Goal: Task Accomplishment & Management: Use online tool/utility

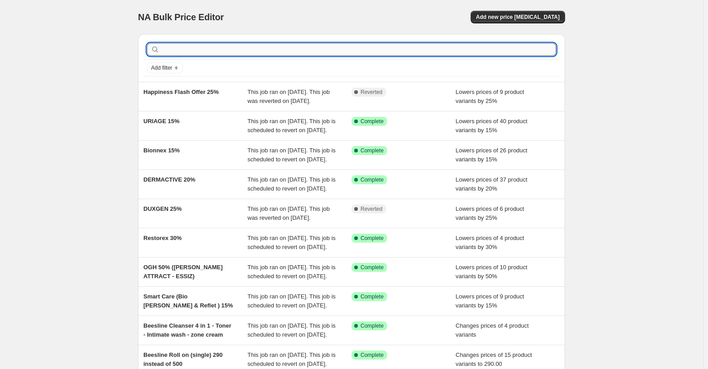
click at [446, 54] on input "text" at bounding box center [358, 49] width 395 height 13
type input "ogh"
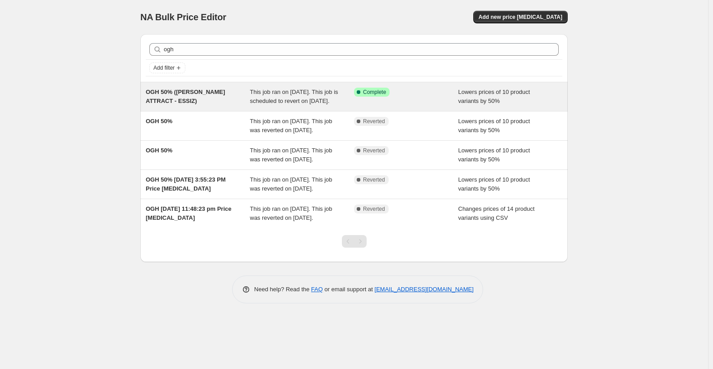
click at [189, 100] on span "OGH 50% ([PERSON_NAME] ATTRACT - ESSIZ)" at bounding box center [185, 97] width 79 height 16
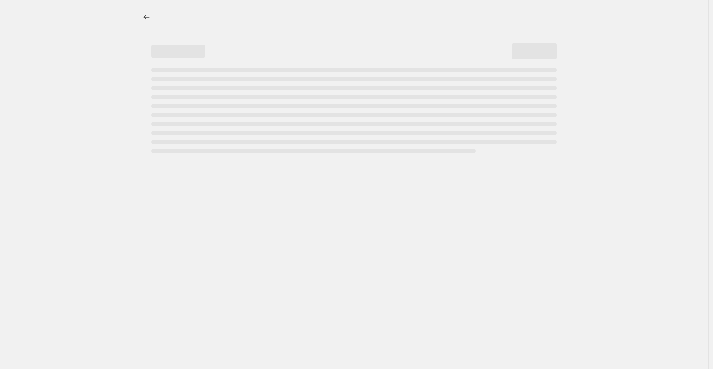
select select "percentage"
select select "vendor"
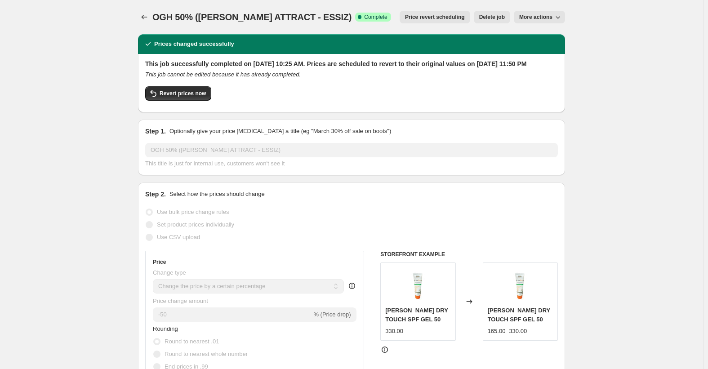
click at [449, 18] on span "Price revert scheduling" at bounding box center [435, 16] width 60 height 7
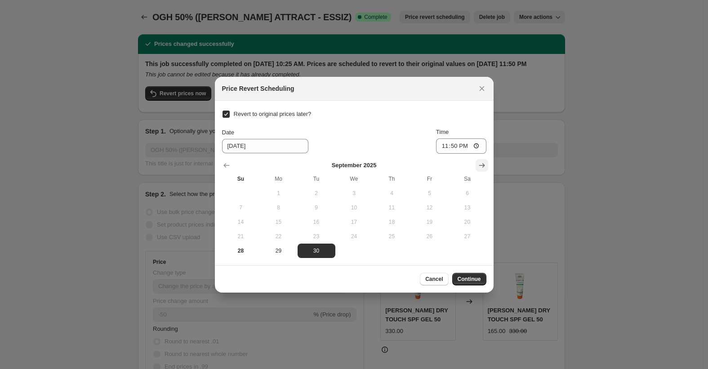
click at [477, 163] on button "Show next month, October 2025" at bounding box center [482, 165] width 13 height 13
click at [424, 252] on span "31" at bounding box center [430, 250] width 31 height 7
type input "[DATE]"
click at [468, 281] on span "Continue" at bounding box center [469, 279] width 23 height 7
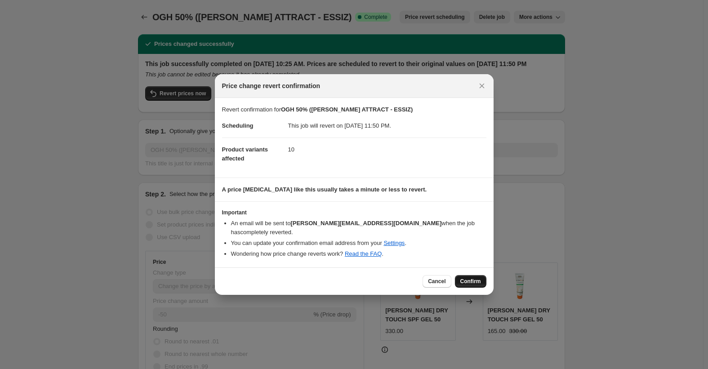
click at [469, 275] on button "Confirm" at bounding box center [470, 281] width 31 height 13
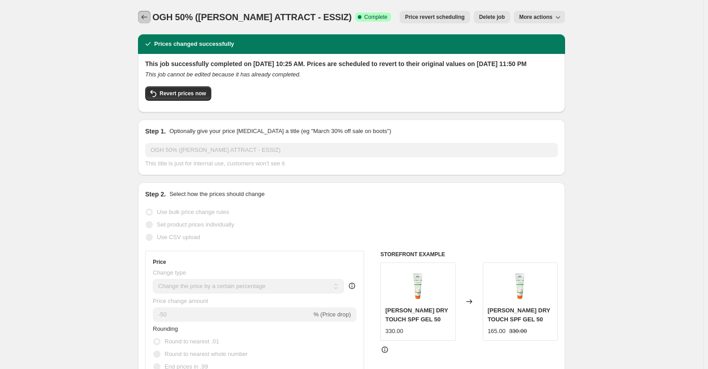
click at [147, 15] on icon "Price change jobs" at bounding box center [144, 17] width 9 height 9
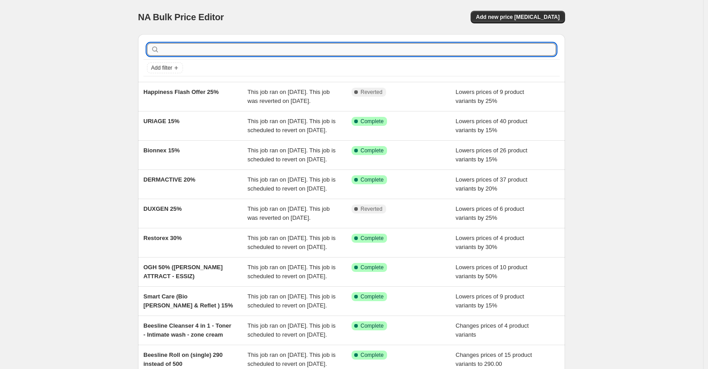
click at [214, 52] on input "text" at bounding box center [358, 49] width 395 height 13
type input "rest"
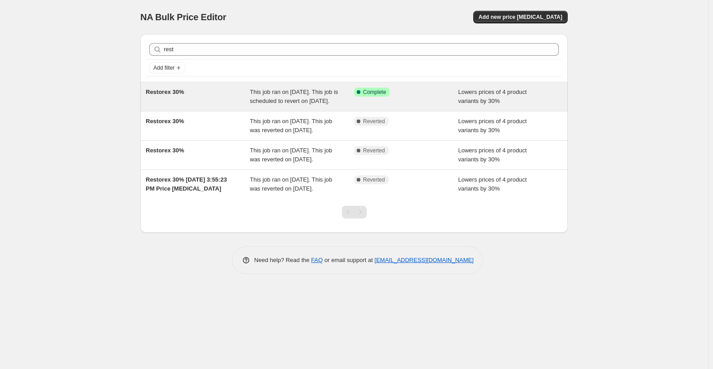
click at [170, 95] on span "Restorex 30%" at bounding box center [165, 92] width 38 height 7
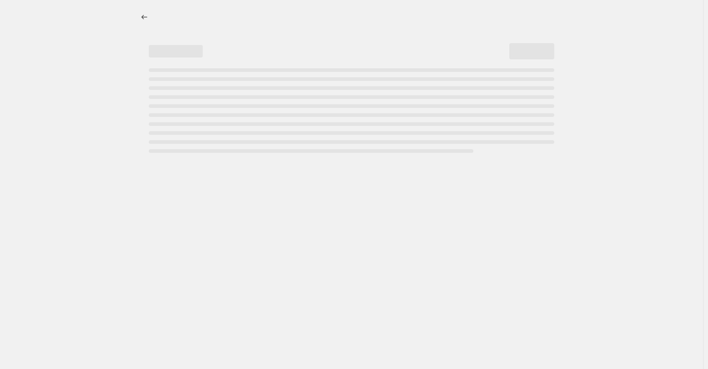
select select "percentage"
select select "vendor"
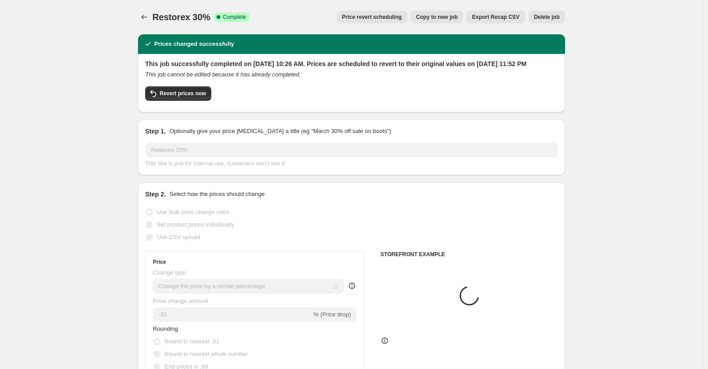
click at [393, 19] on span "Price revert scheduling" at bounding box center [372, 16] width 60 height 7
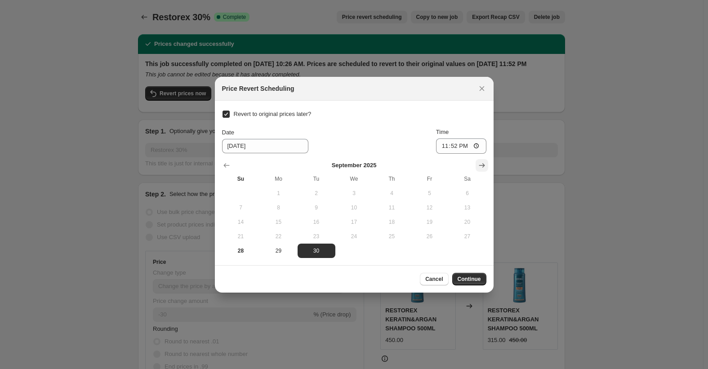
click at [482, 166] on icon "Show next month, October 2025" at bounding box center [482, 165] width 9 height 9
click at [439, 249] on span "31" at bounding box center [430, 250] width 31 height 7
type input "[DATE]"
click at [464, 281] on span "Continue" at bounding box center [469, 279] width 23 height 7
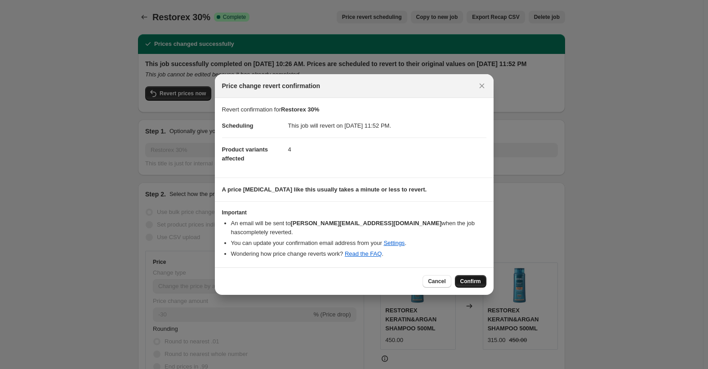
click at [475, 279] on span "Confirm" at bounding box center [470, 281] width 21 height 7
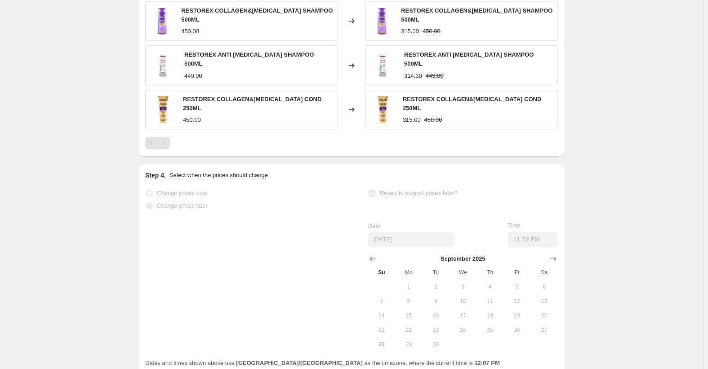
scroll to position [818, 0]
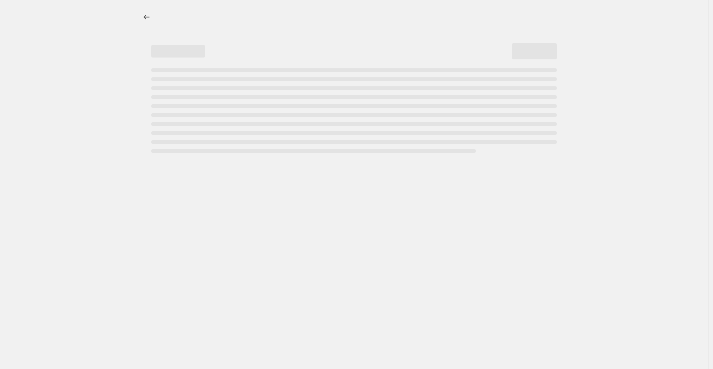
select select "percentage"
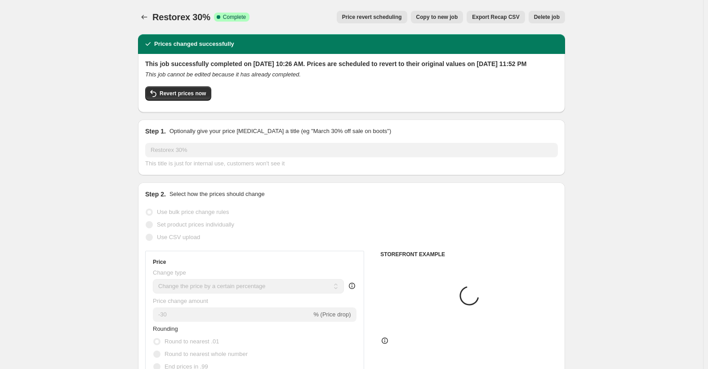
select select "vendor"
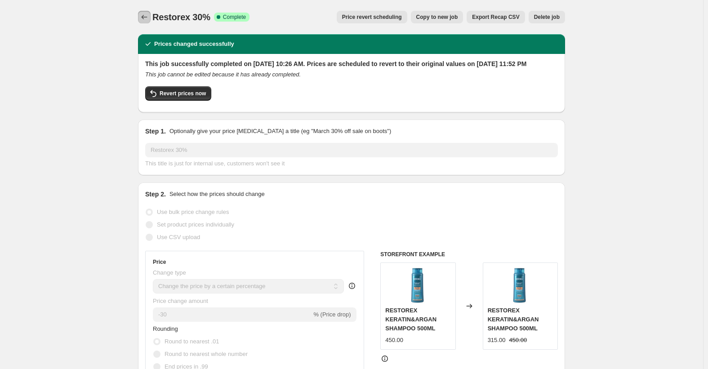
click at [144, 17] on icon "Price change jobs" at bounding box center [144, 17] width 9 height 9
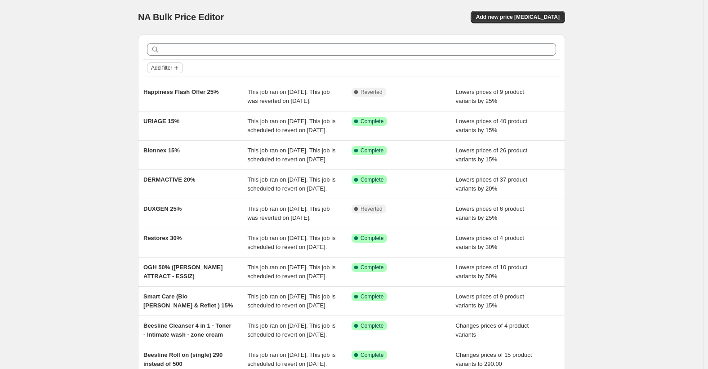
click at [170, 63] on button "Add filter" at bounding box center [165, 68] width 36 height 11
click at [170, 82] on span "Job status" at bounding box center [168, 85] width 27 height 7
click at [179, 123] on span "Complete" at bounding box center [178, 124] width 25 height 7
click at [162, 123] on input "Complete" at bounding box center [158, 124] width 7 height 7
checkbox input "true"
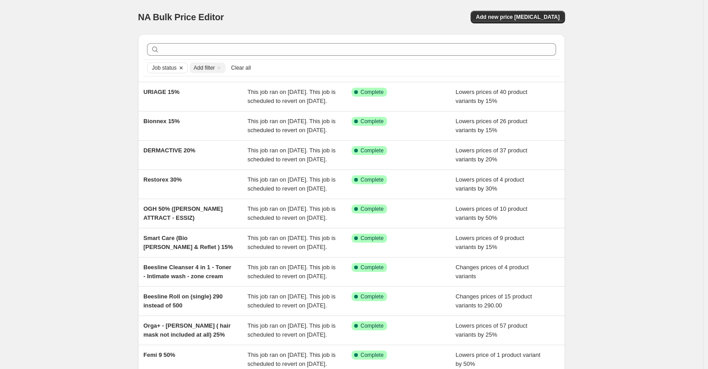
click at [173, 68] on span "Job status" at bounding box center [164, 67] width 25 height 7
click at [174, 87] on span "Pending" at bounding box center [177, 87] width 22 height 7
click at [162, 87] on input "Pending" at bounding box center [158, 87] width 7 height 7
click at [162, 67] on span "Job status" at bounding box center [164, 67] width 25 height 7
click at [173, 100] on span "Queued" at bounding box center [176, 99] width 21 height 7
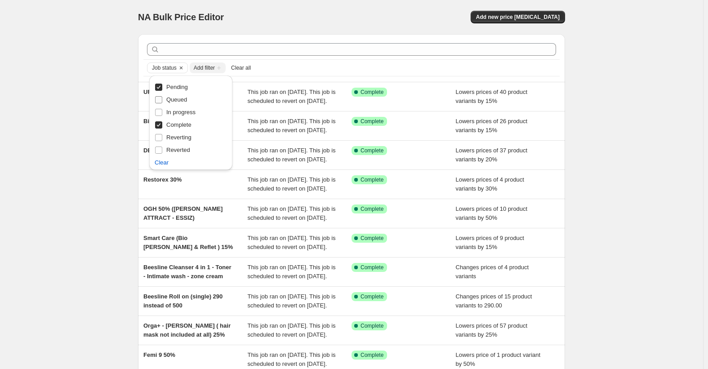
click at [162, 100] on input "Queued" at bounding box center [158, 99] width 7 height 7
click at [167, 68] on span "Job status" at bounding box center [164, 67] width 25 height 7
click at [179, 112] on span "In progress" at bounding box center [180, 112] width 29 height 7
click at [162, 112] on input "In progress" at bounding box center [158, 112] width 7 height 7
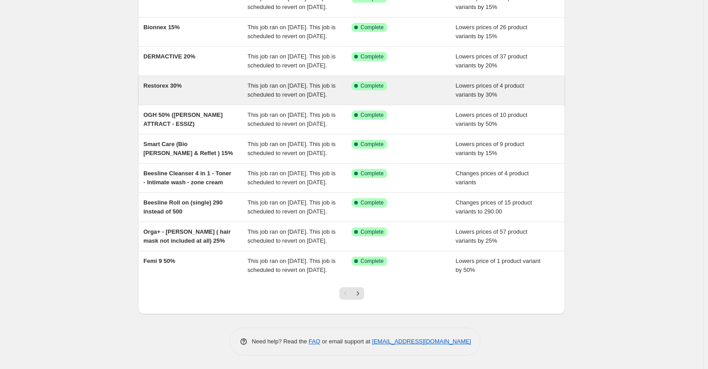
scroll to position [184, 0]
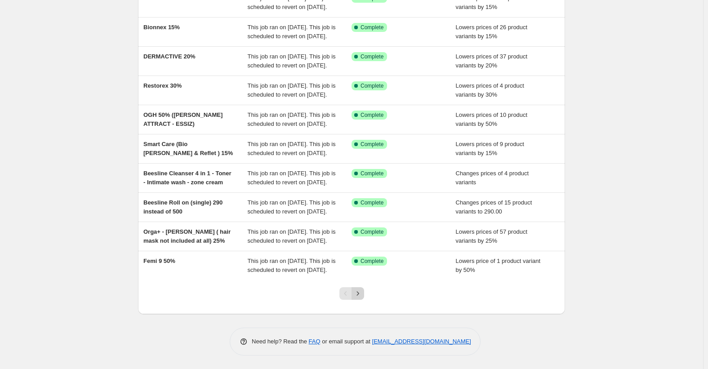
click at [360, 291] on icon "Next" at bounding box center [357, 293] width 9 height 9
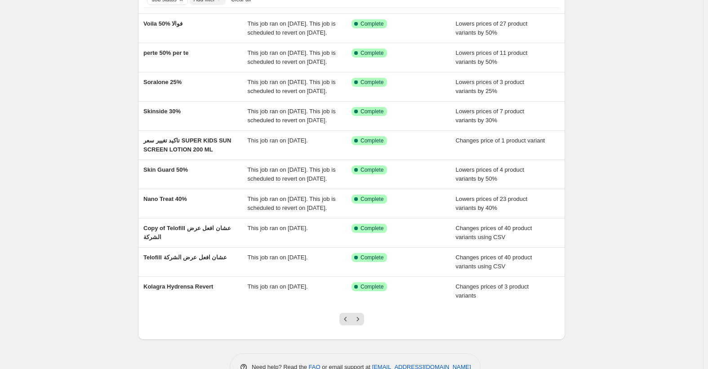
scroll to position [0, 0]
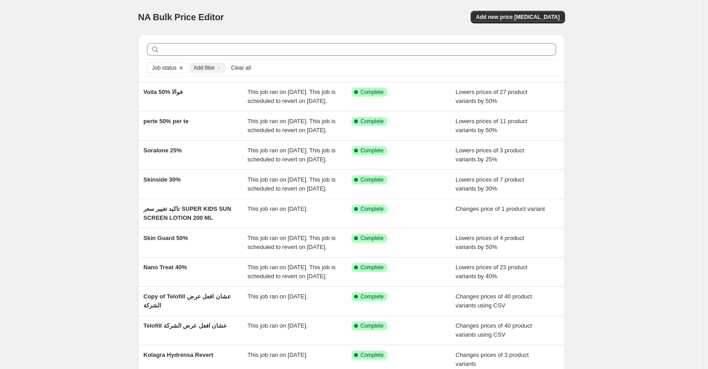
click at [170, 67] on span "Job status" at bounding box center [164, 67] width 25 height 7
click at [97, 91] on div "NA Bulk Price Editor. This page is ready NA Bulk Price Editor Add new price cha…" at bounding box center [351, 231] width 703 height 463
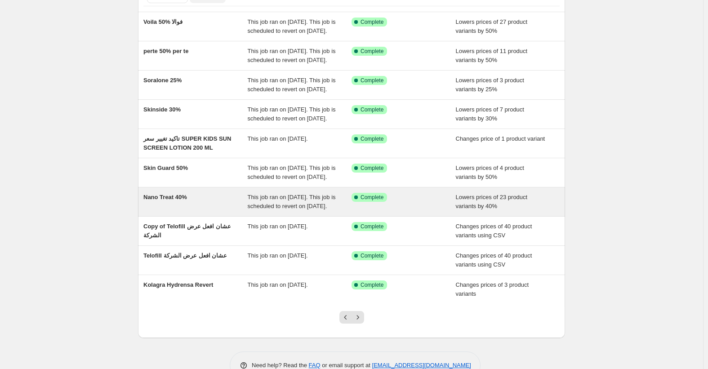
scroll to position [148, 0]
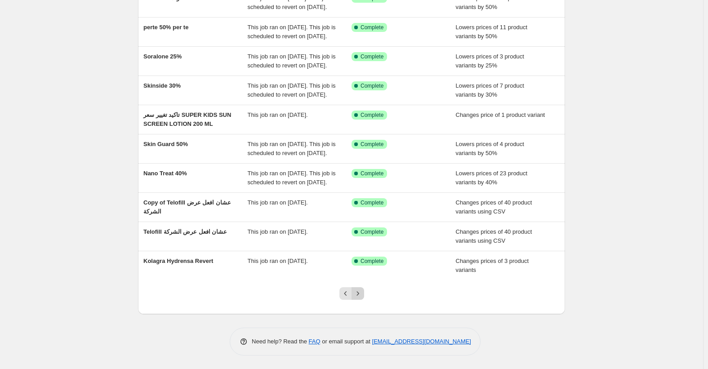
click at [360, 289] on button "Next" at bounding box center [358, 293] width 13 height 13
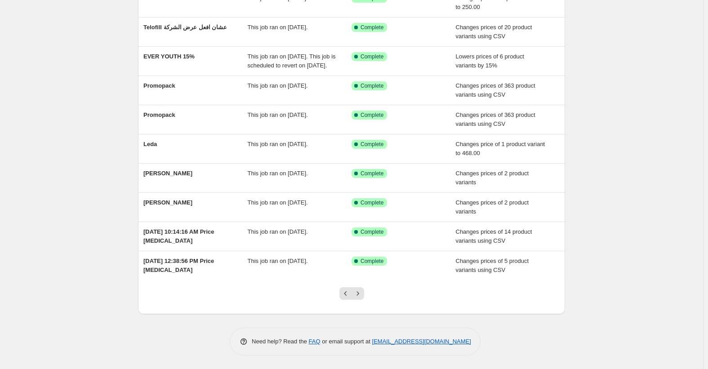
scroll to position [103, 0]
click at [348, 294] on icon "Previous" at bounding box center [345, 293] width 9 height 9
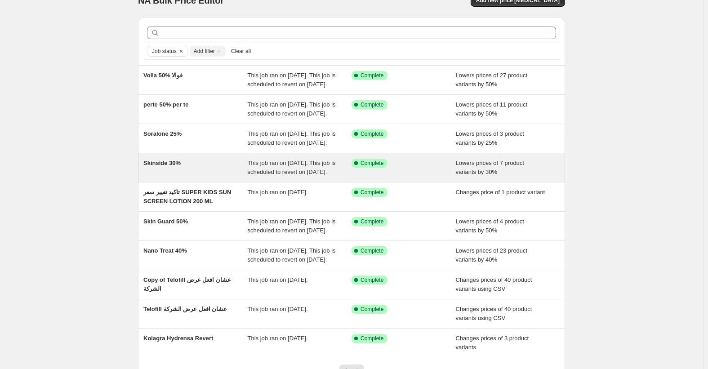
scroll to position [13, 0]
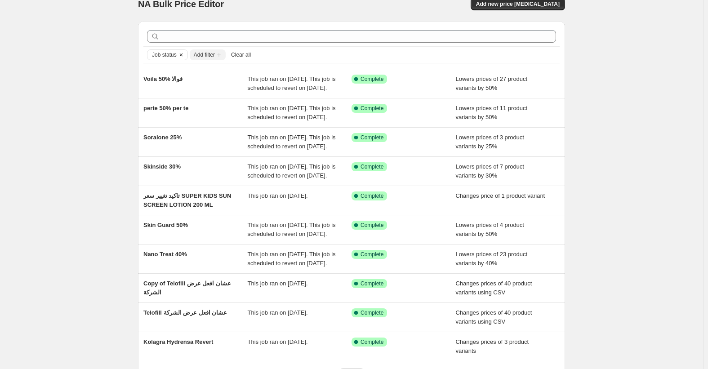
click at [182, 52] on icon "Clear" at bounding box center [181, 54] width 7 height 7
